Goal: Transaction & Acquisition: Purchase product/service

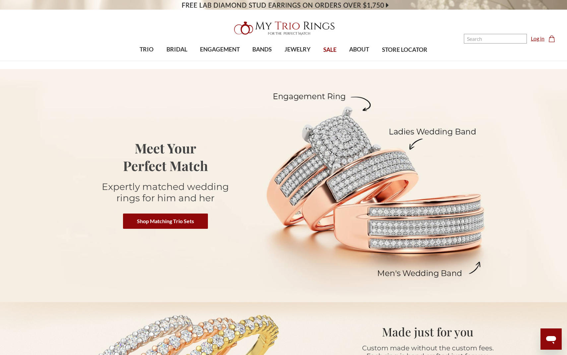
click at [540, 40] on link "Log in" at bounding box center [538, 38] width 14 height 8
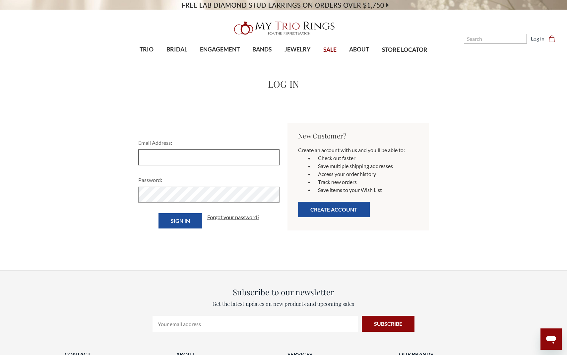
click at [264, 162] on input "Email Address:" at bounding box center [208, 157] width 141 height 16
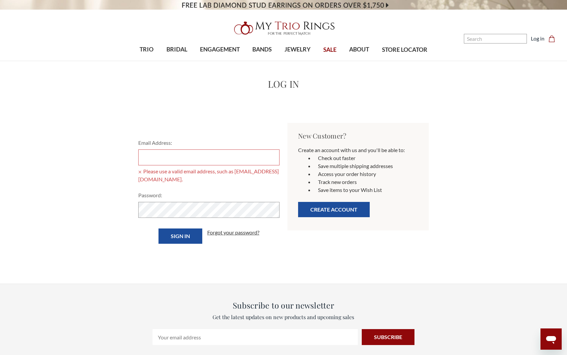
type input "mogodfrey@gmail.com"
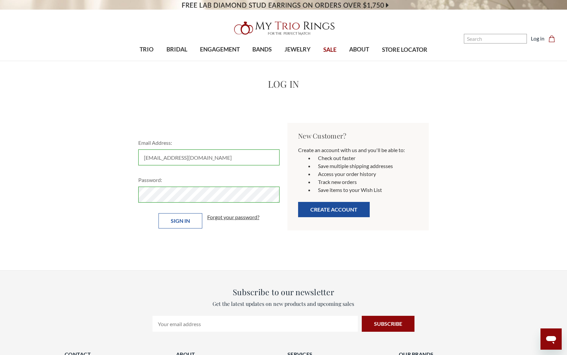
click at [185, 216] on input "Sign in" at bounding box center [181, 220] width 44 height 15
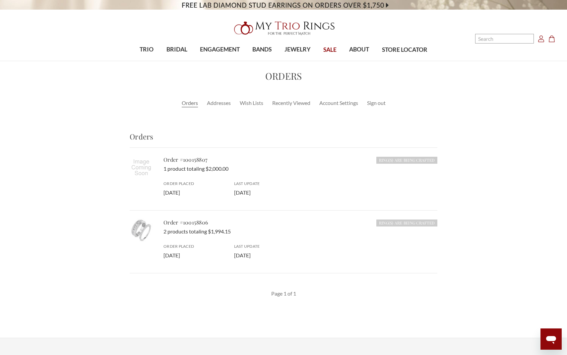
click at [146, 224] on img at bounding box center [141, 229] width 23 height 23
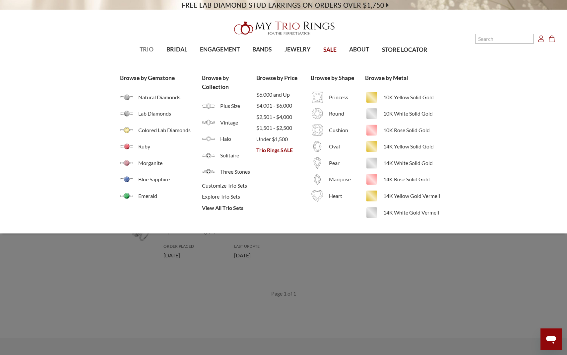
click at [145, 52] on span "TRIO" at bounding box center [147, 49] width 14 height 9
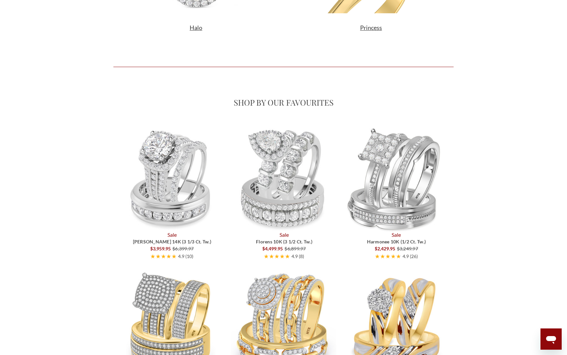
scroll to position [686, 0]
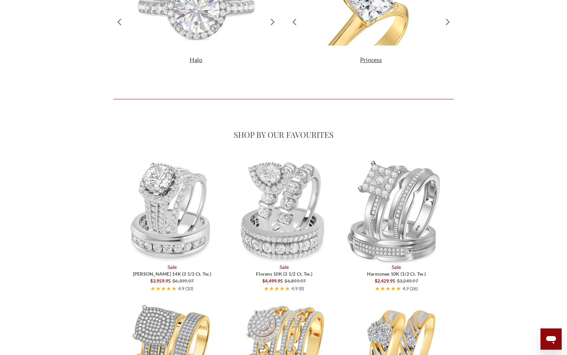
click at [179, 192] on img at bounding box center [171, 210] width 105 height 105
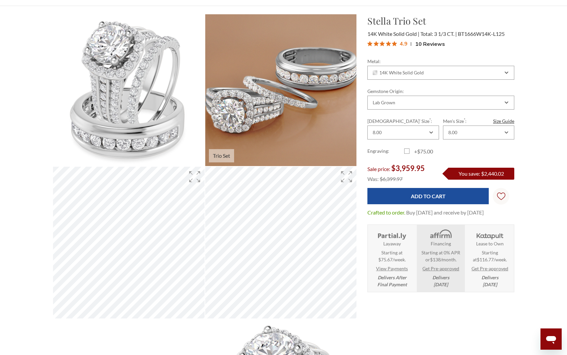
scroll to position [56, 0]
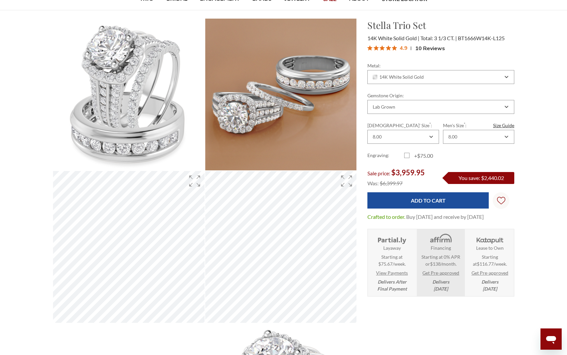
scroll to position [0, 0]
